Goal: Information Seeking & Learning: Learn about a topic

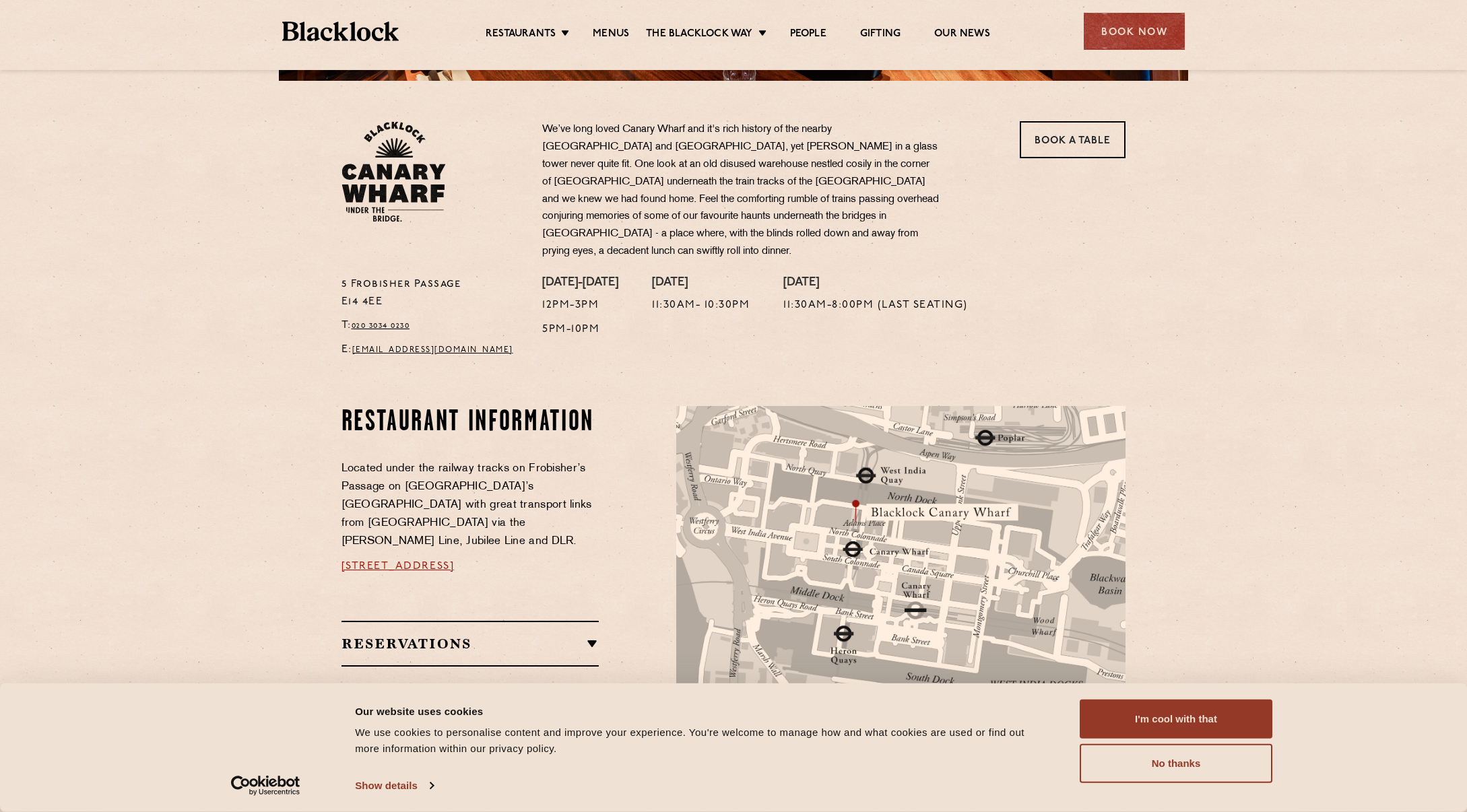
scroll to position [471, 0]
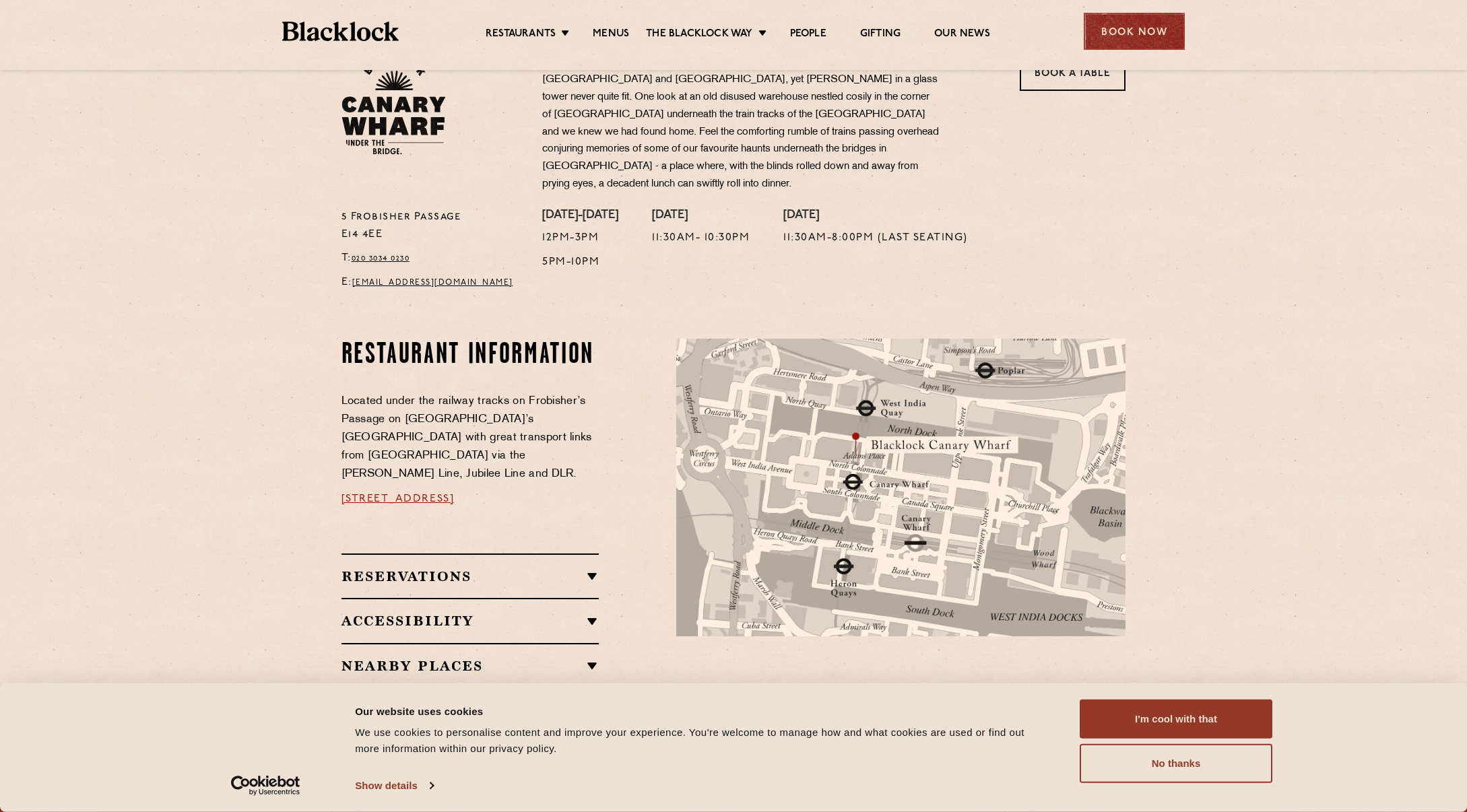
click at [1136, 34] on div "Book Now" at bounding box center [1134, 32] width 101 height 37
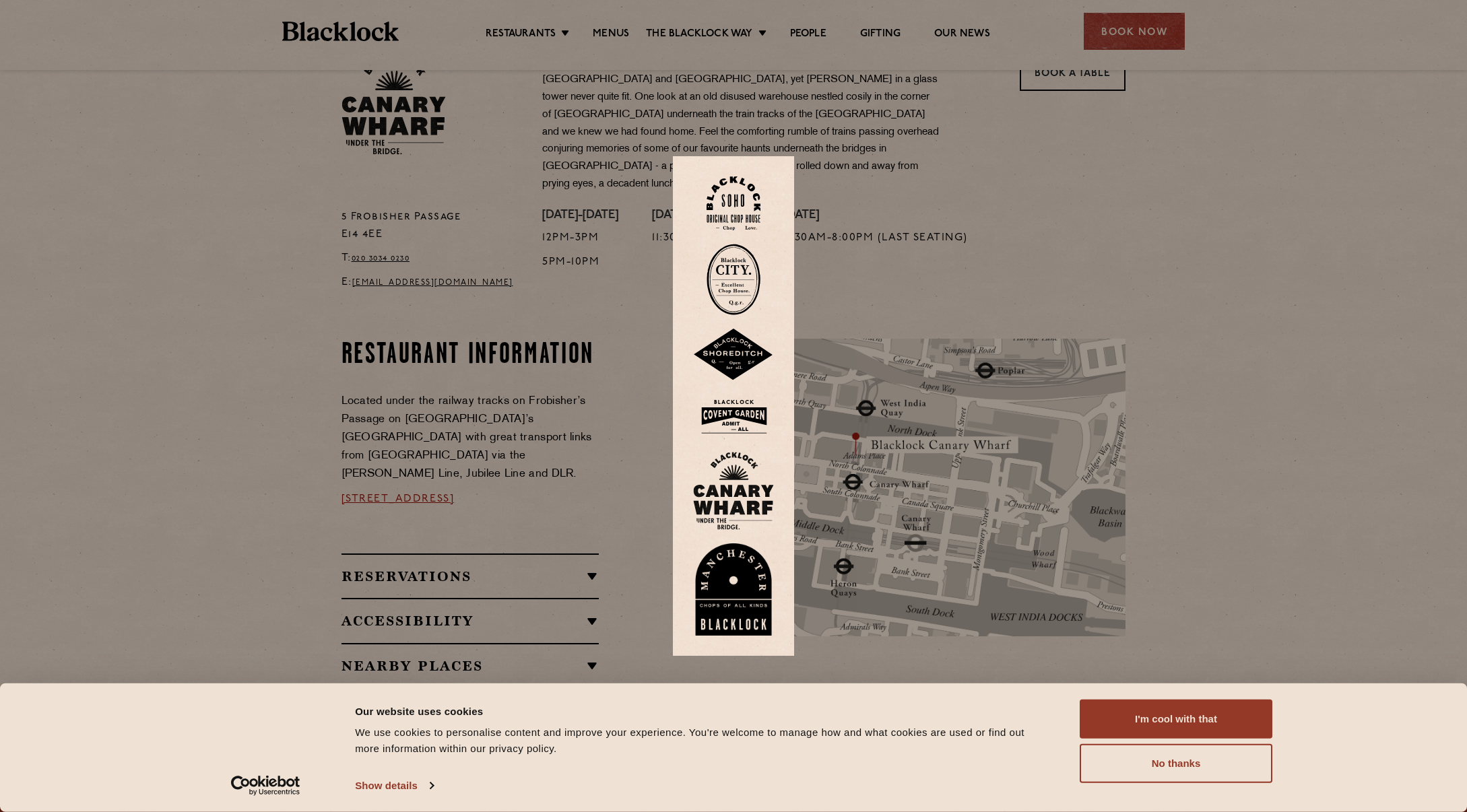
click at [1440, 313] on div at bounding box center [733, 406] width 1467 height 812
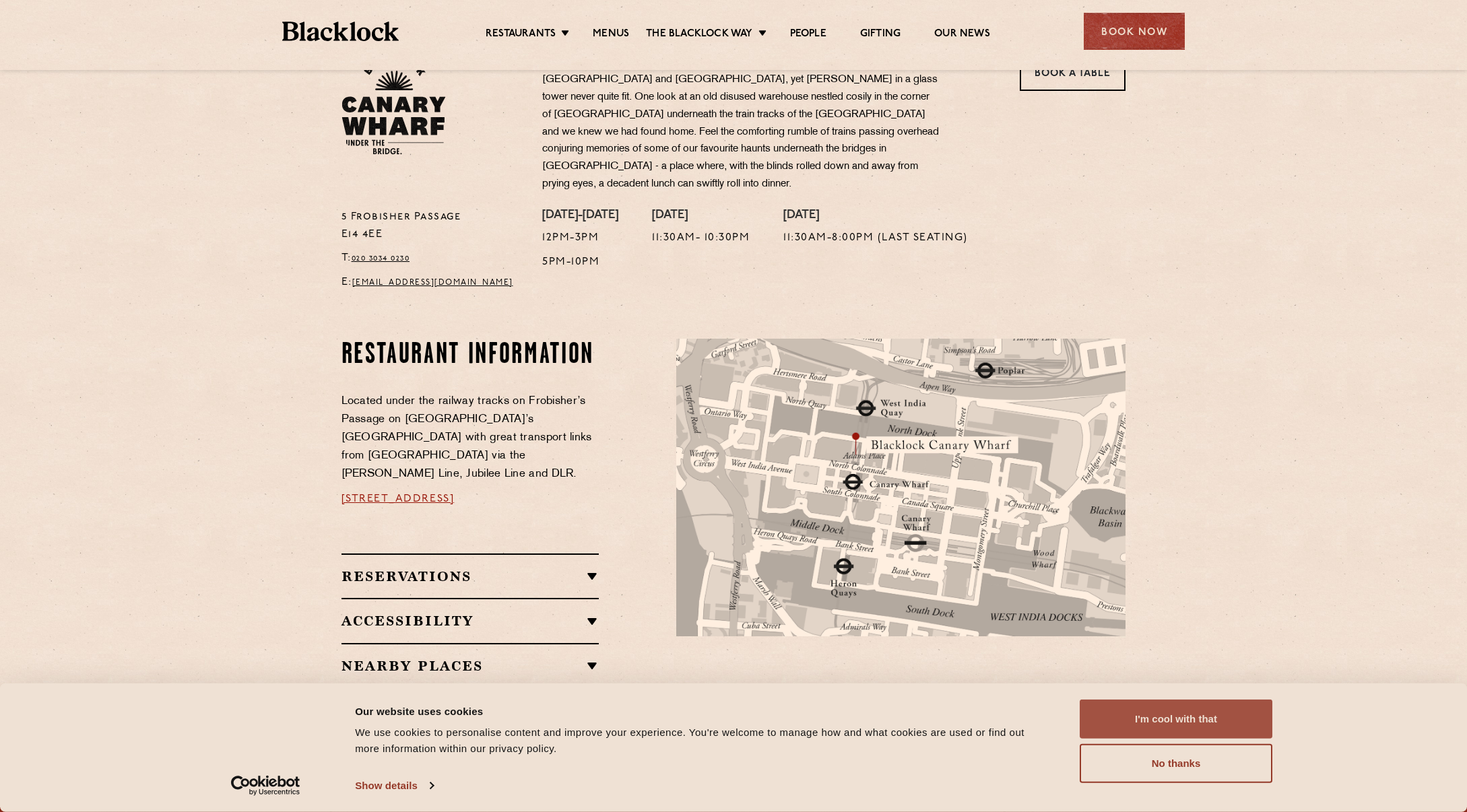
click at [1183, 722] on button "I'm cool with that" at bounding box center [1176, 719] width 193 height 39
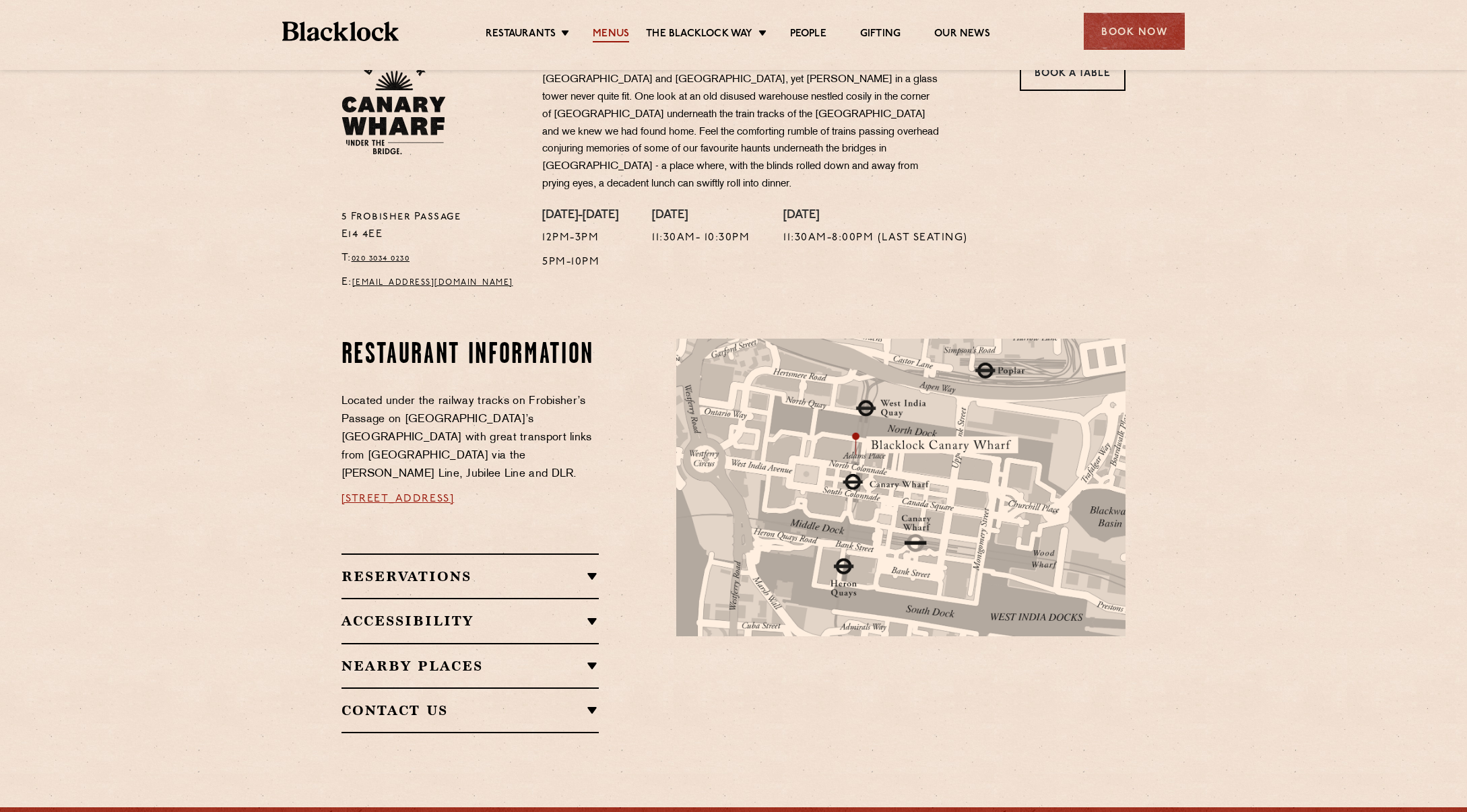
click at [606, 34] on link "Menus" at bounding box center [610, 34] width 37 height 15
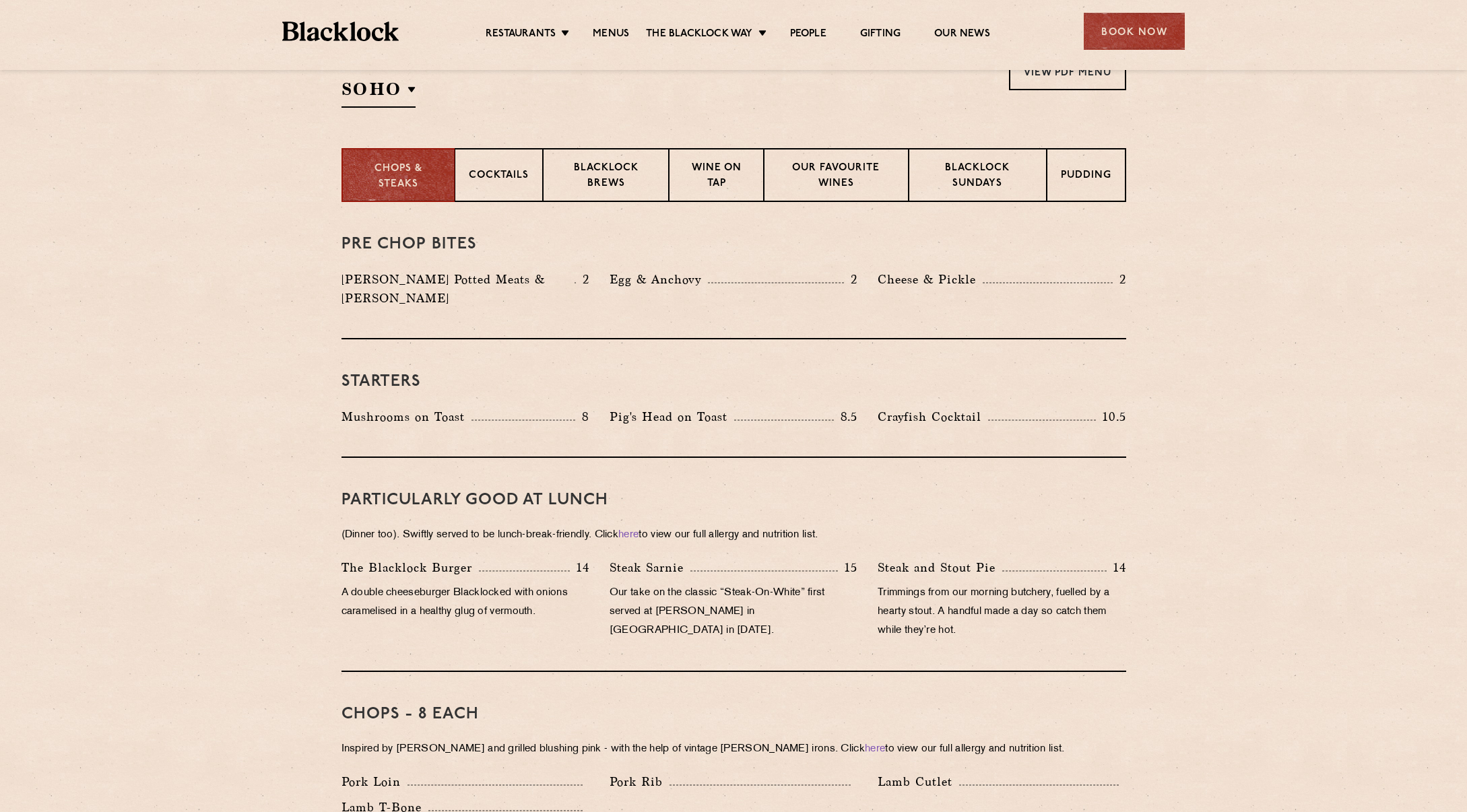
scroll to position [273, 0]
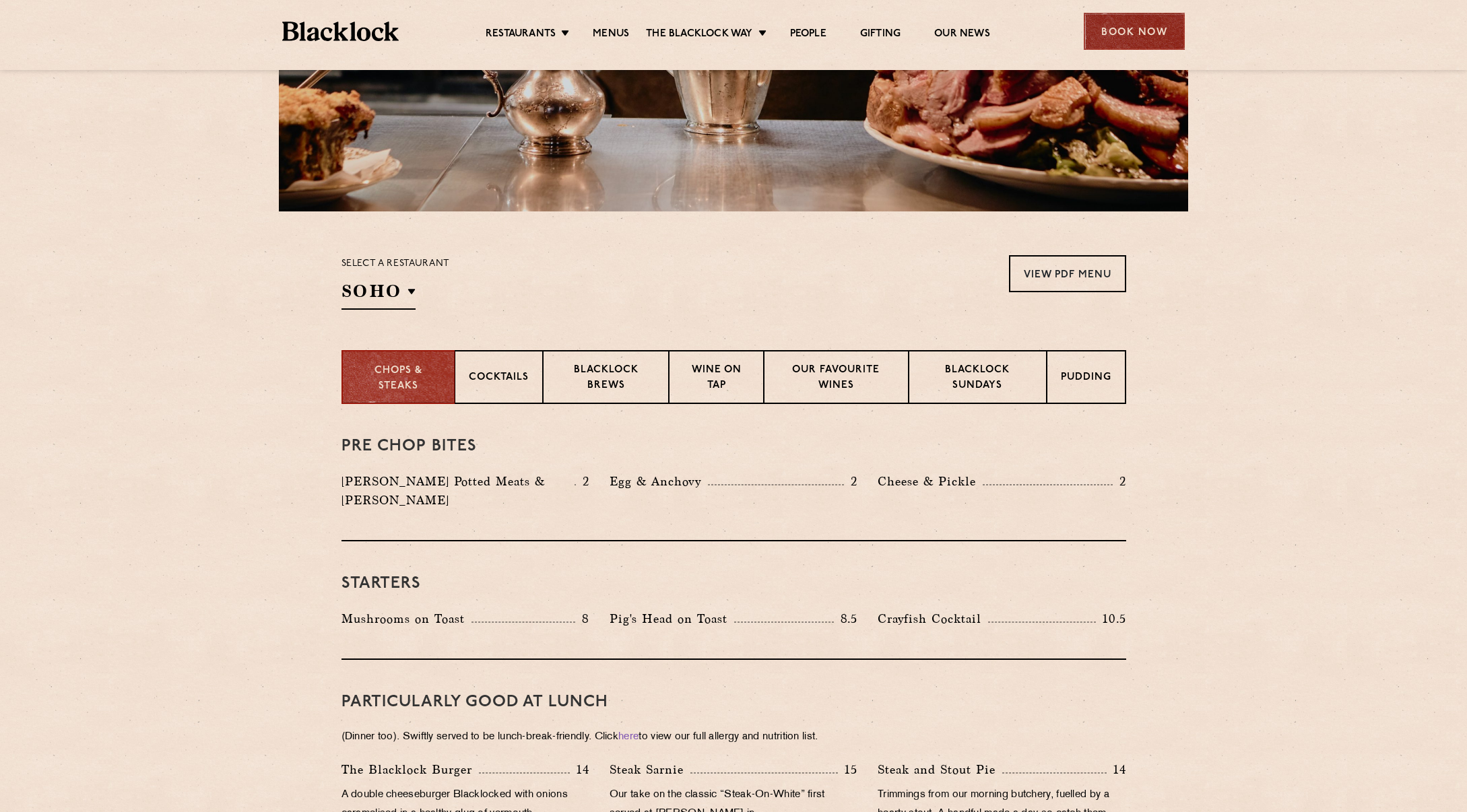
click at [1149, 29] on div "Book Now" at bounding box center [1134, 32] width 101 height 37
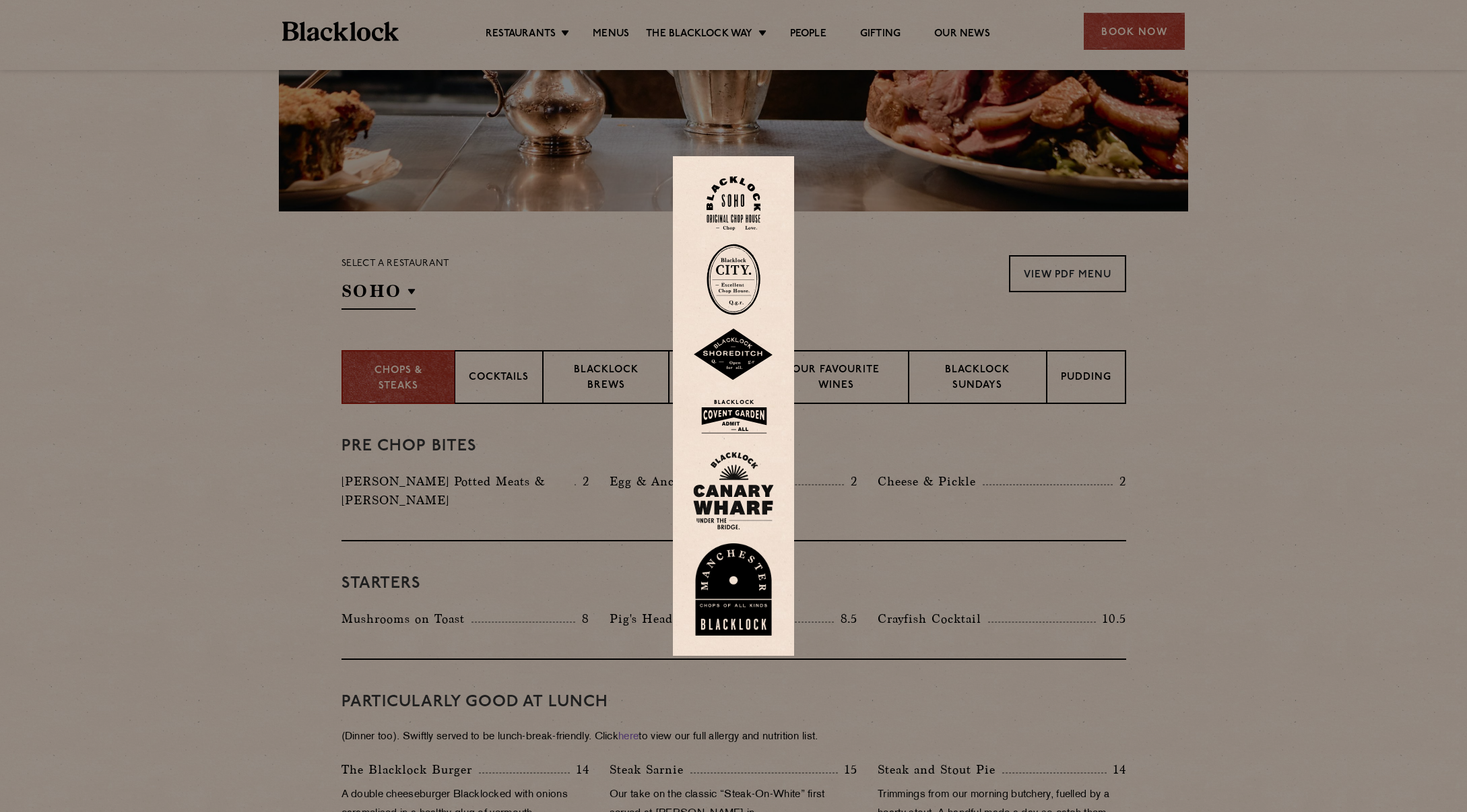
click at [739, 482] on img at bounding box center [733, 491] width 81 height 78
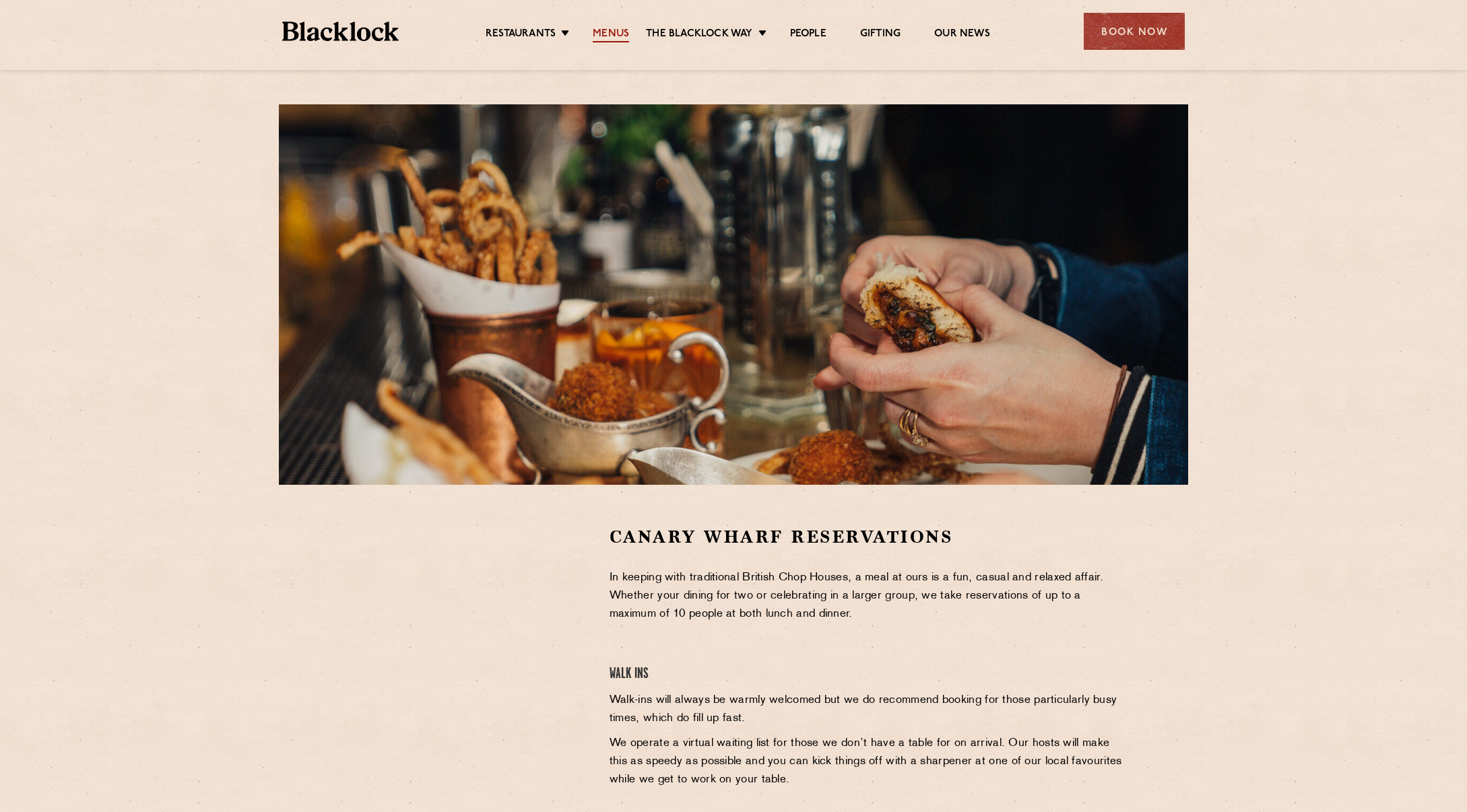
click at [622, 29] on link "Menus" at bounding box center [610, 34] width 37 height 15
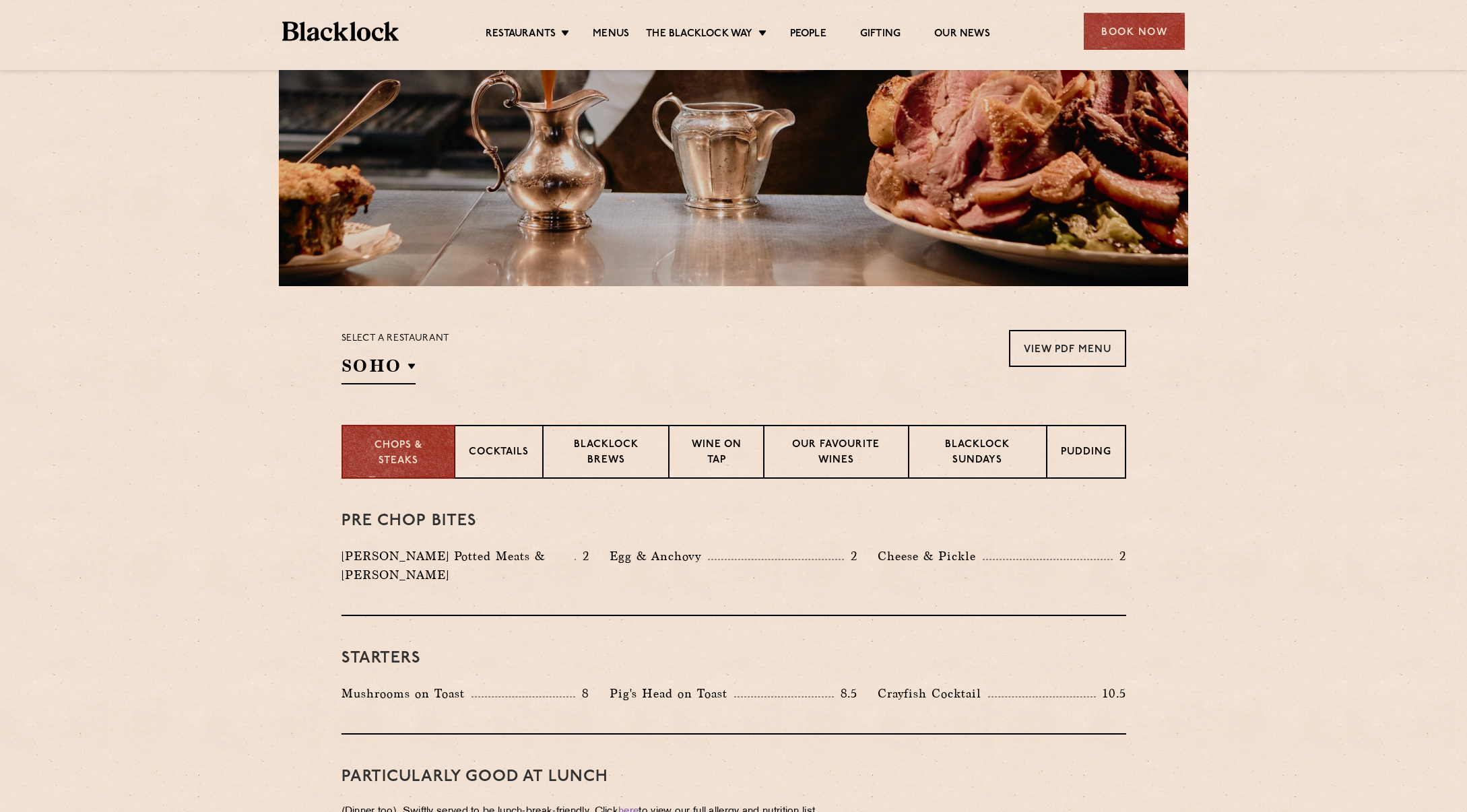
scroll to position [138, 0]
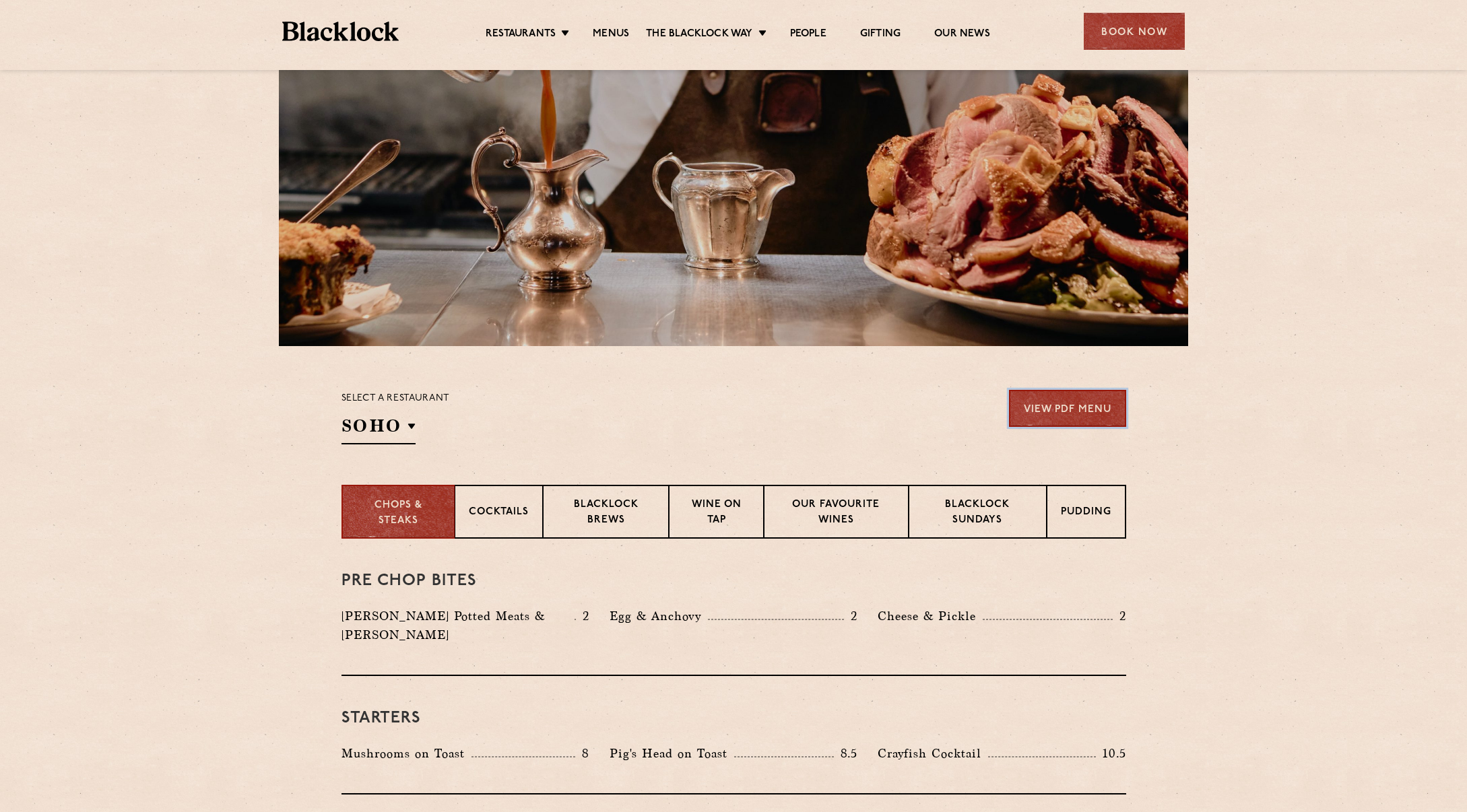
click at [1060, 419] on link "View PDF Menu" at bounding box center [1067, 409] width 117 height 37
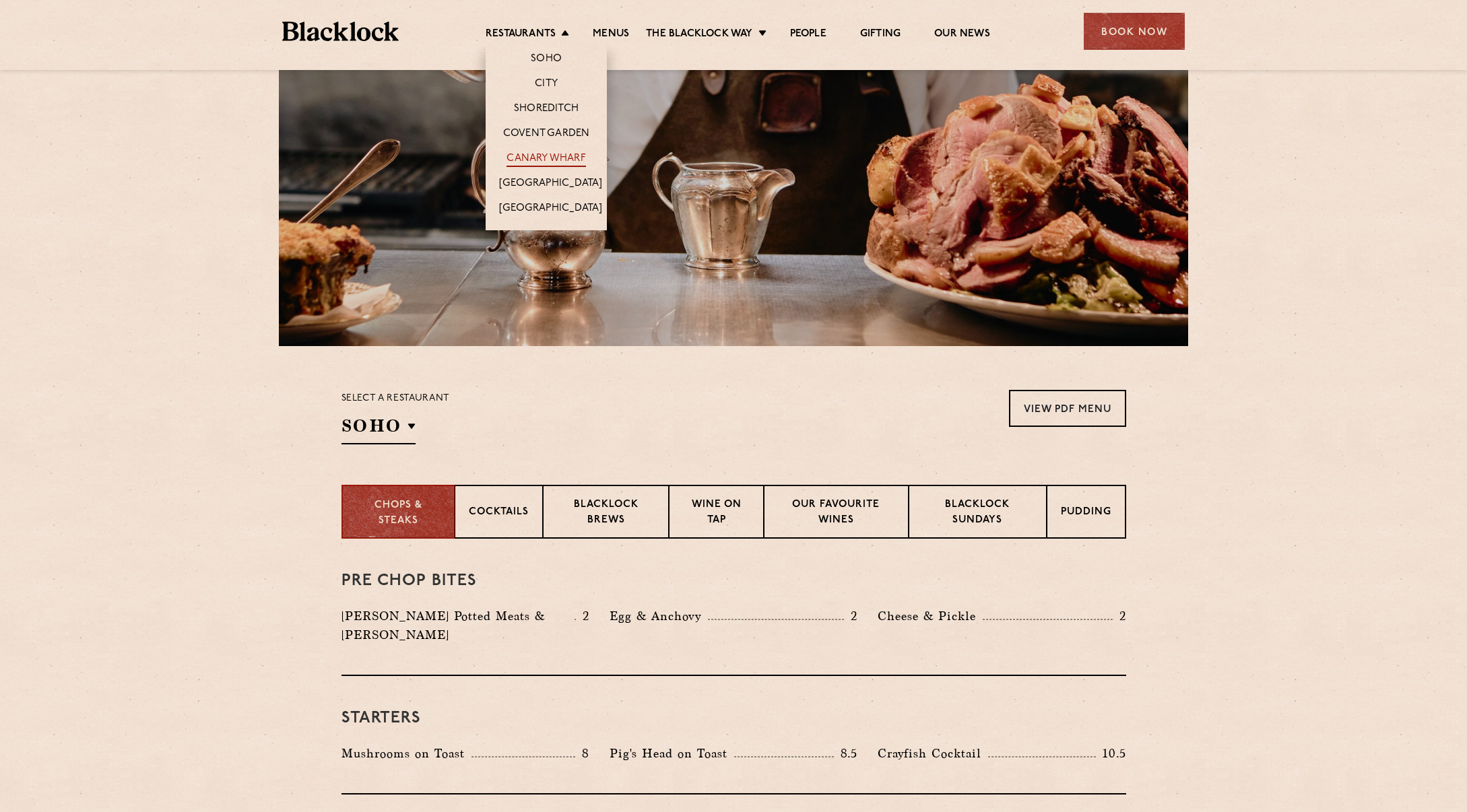
click at [545, 159] on link "Canary Wharf" at bounding box center [546, 159] width 79 height 15
